Goal: Task Accomplishment & Management: Manage account settings

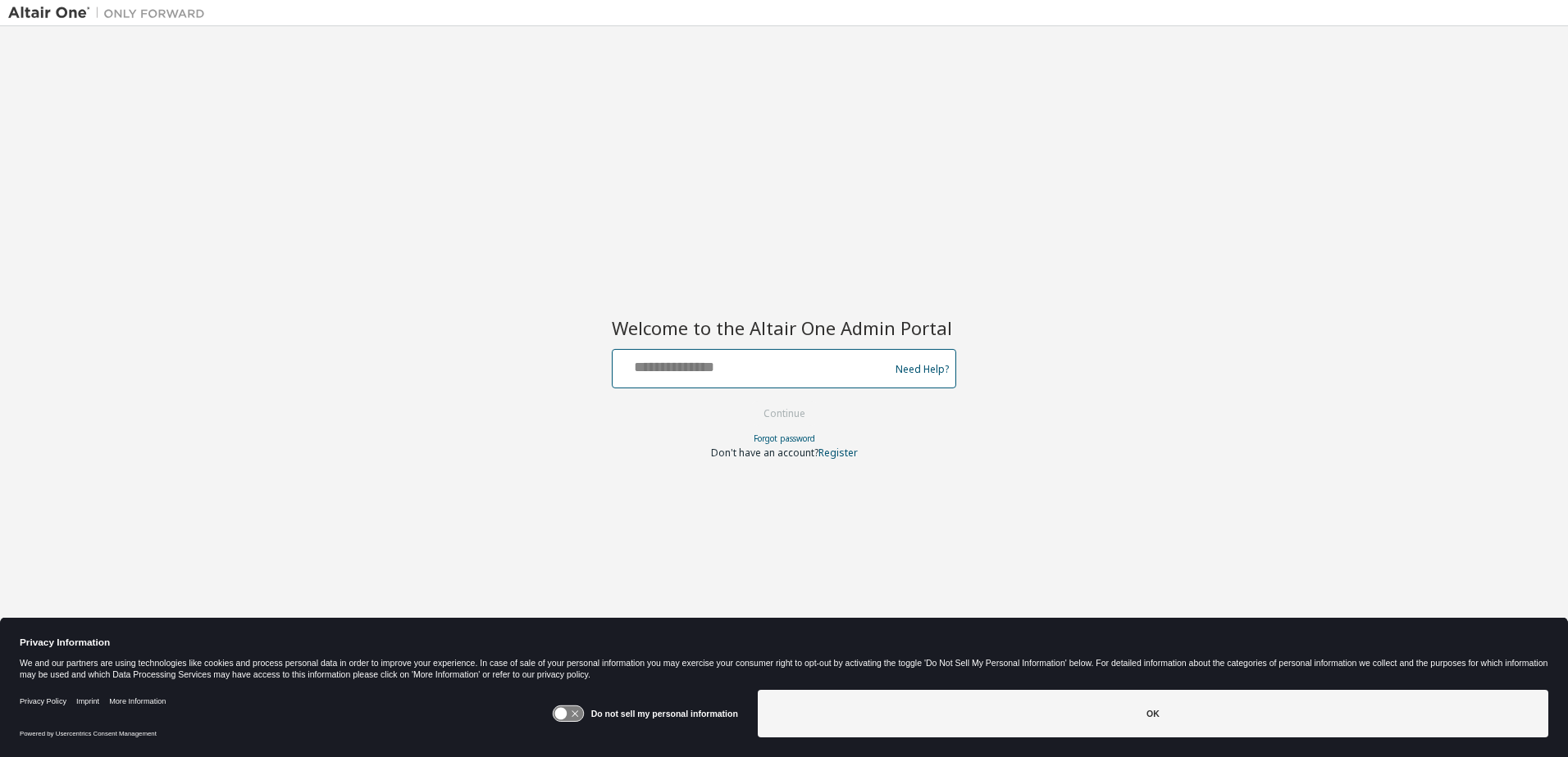
click at [641, 362] on input "text" at bounding box center [752, 365] width 268 height 23
type input "**********"
click at [787, 416] on button "Continue" at bounding box center [784, 413] width 76 height 24
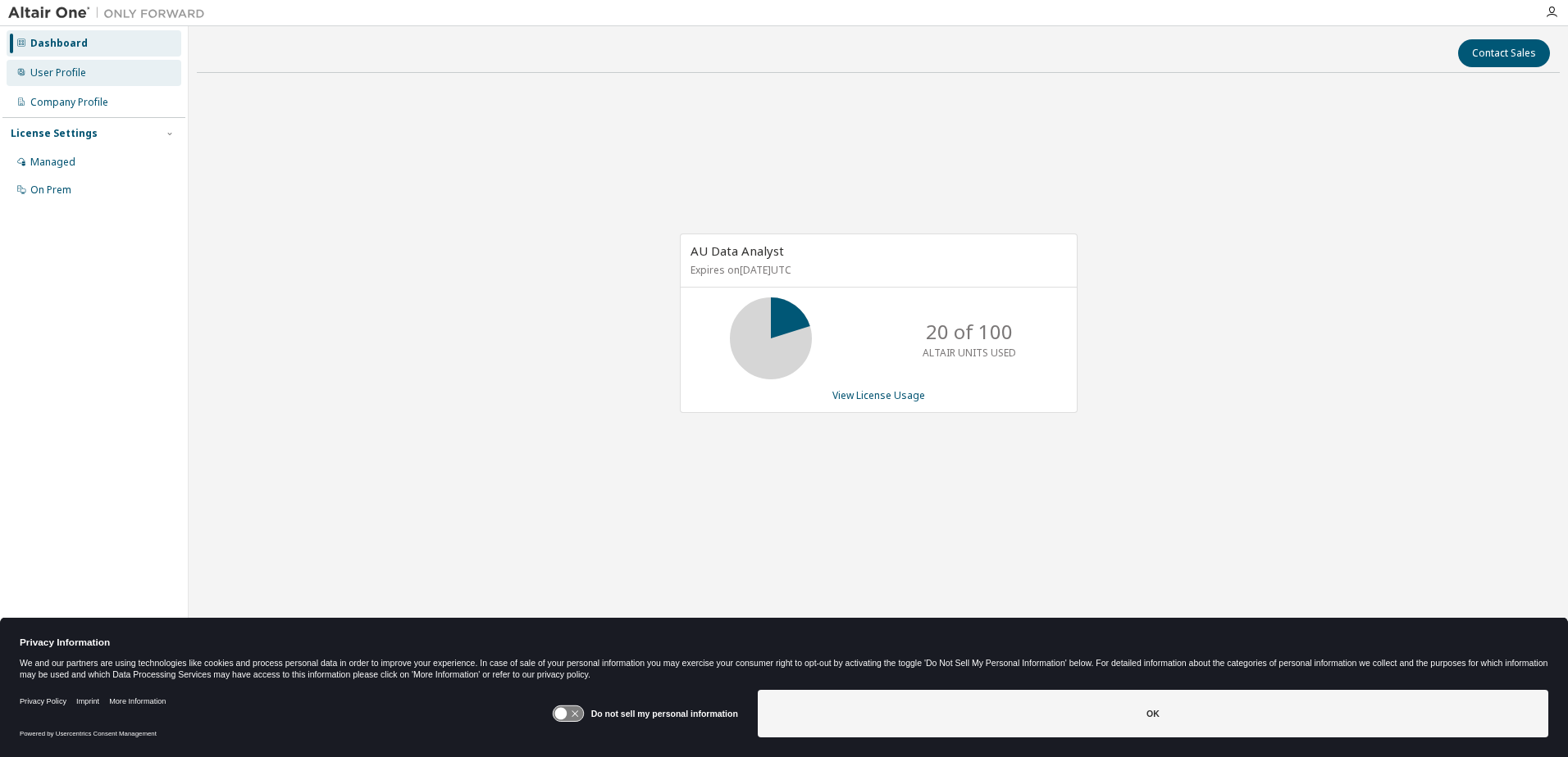
click at [67, 71] on div "User Profile" at bounding box center [58, 73] width 56 height 13
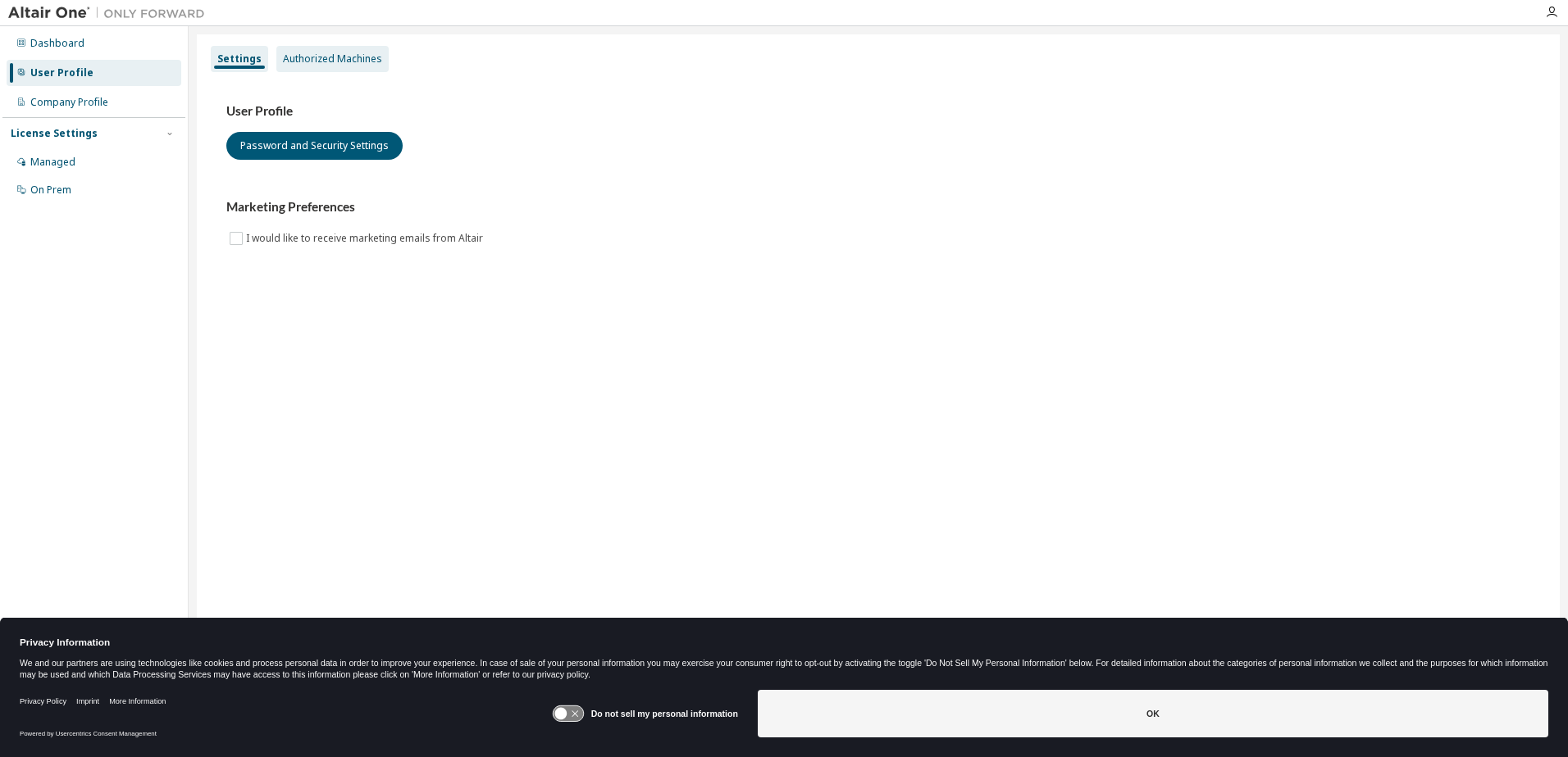
click at [306, 64] on div "Authorized Machines" at bounding box center [332, 59] width 99 height 13
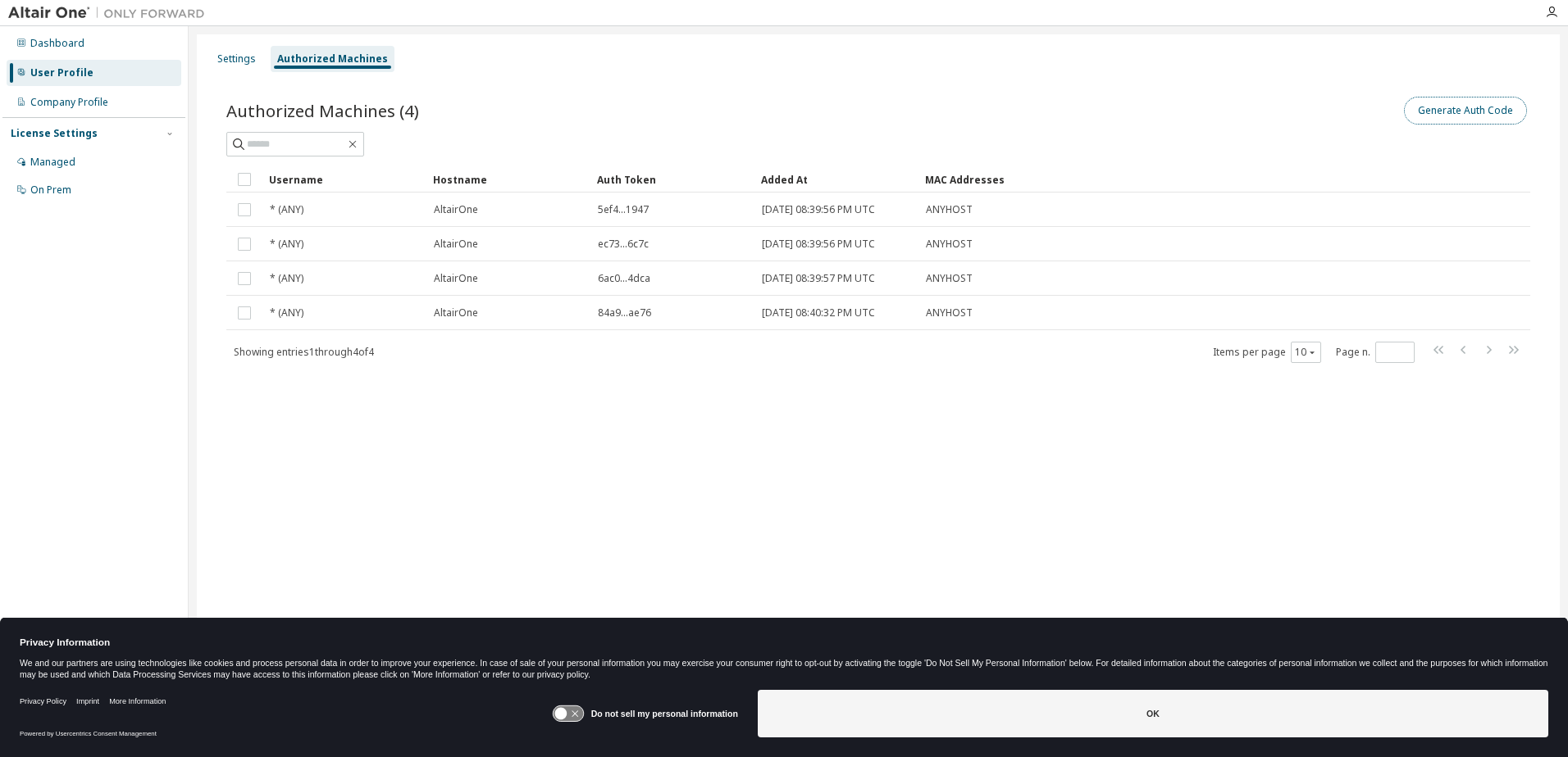
click at [1477, 112] on button "Generate Auth Code" at bounding box center [1464, 110] width 123 height 28
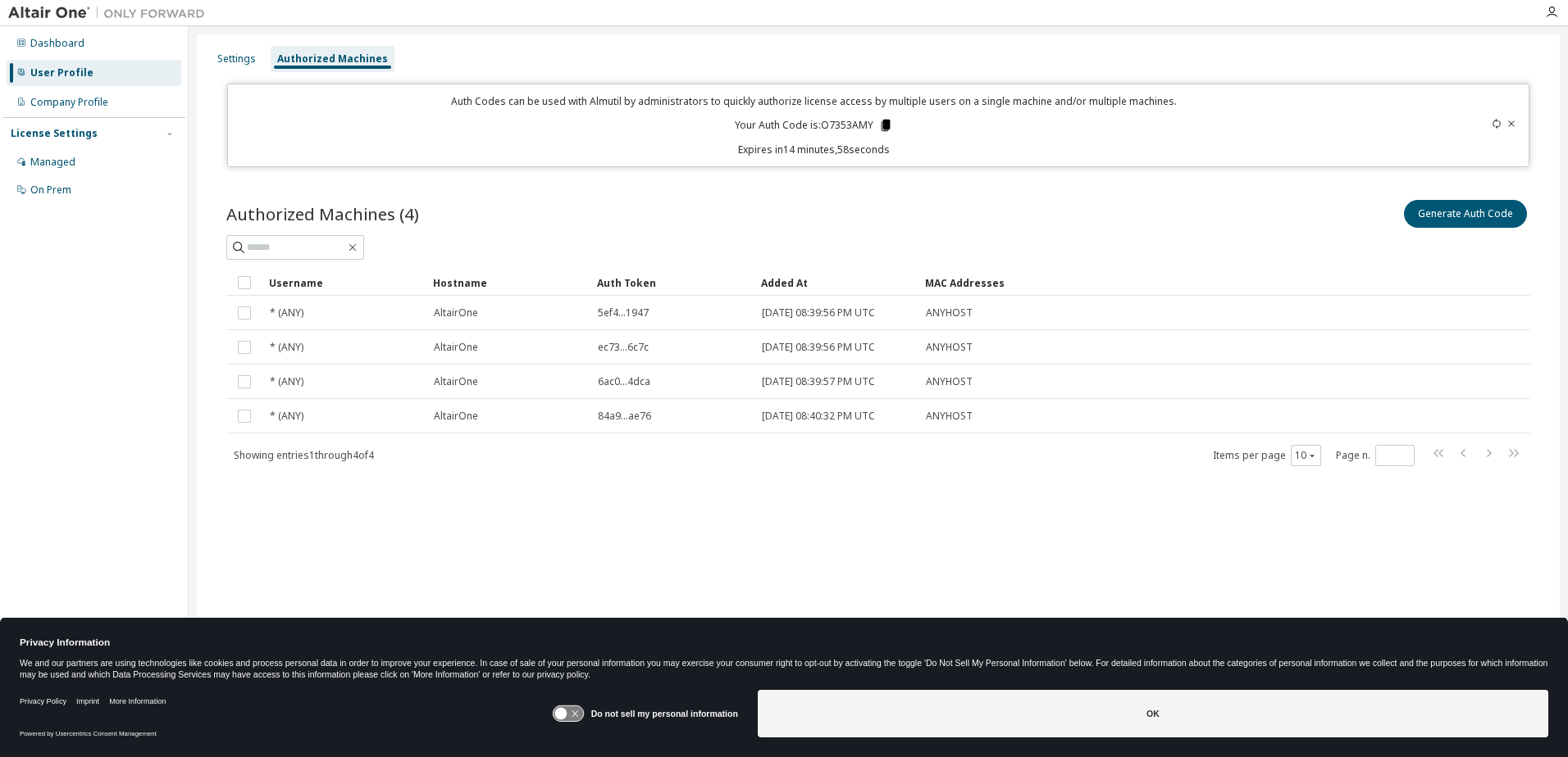
click at [886, 125] on icon at bounding box center [886, 125] width 9 height 12
